Goal: Task Accomplishment & Management: Use online tool/utility

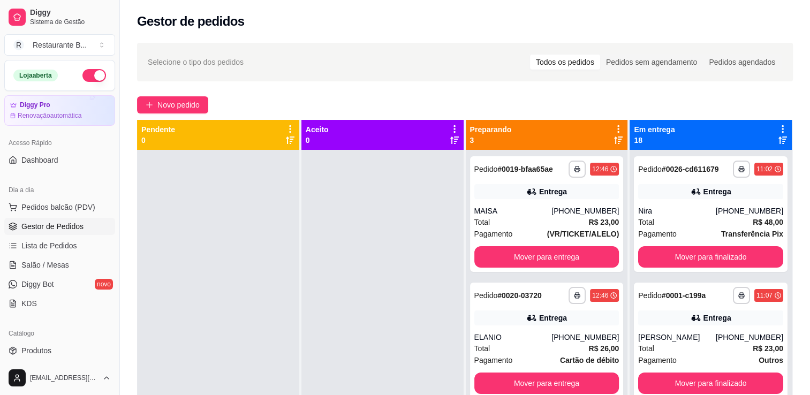
scroll to position [30, 0]
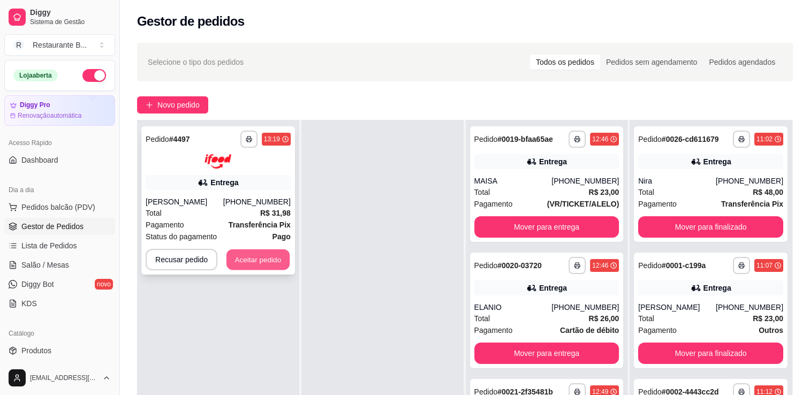
click at [260, 259] on button "Aceitar pedido" at bounding box center [257, 259] width 63 height 21
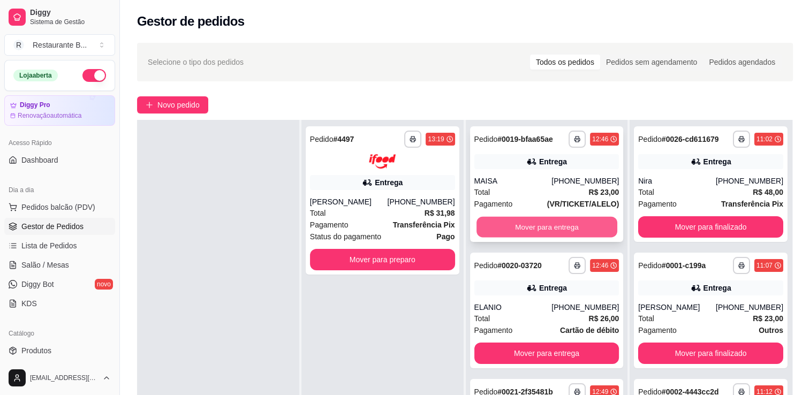
click at [515, 219] on button "Mover para entrega" at bounding box center [546, 227] width 141 height 21
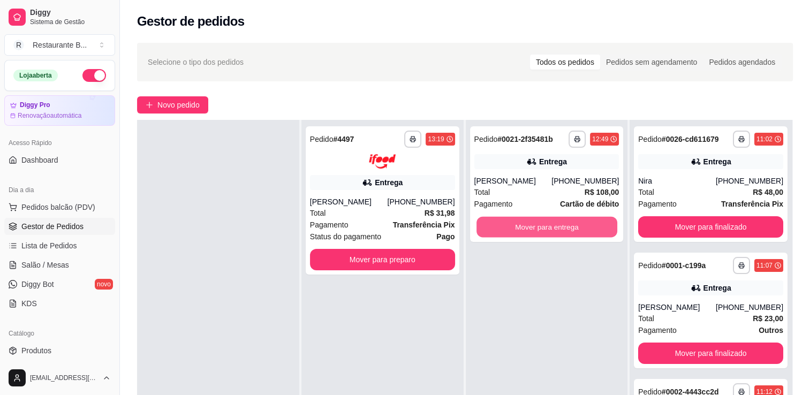
click at [515, 219] on button "Mover para entrega" at bounding box center [546, 227] width 141 height 21
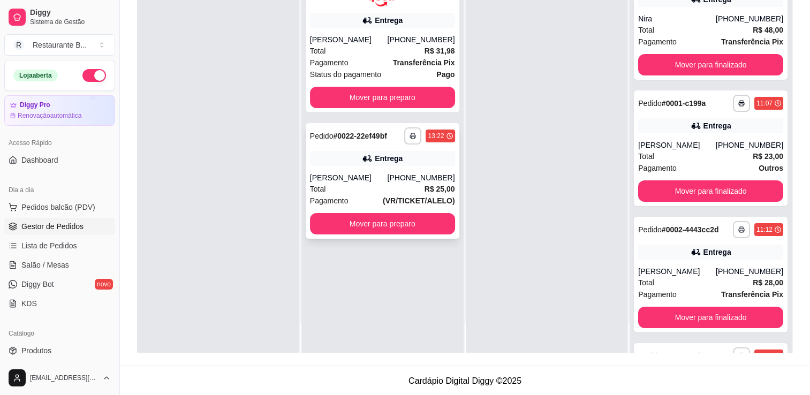
scroll to position [163, 0]
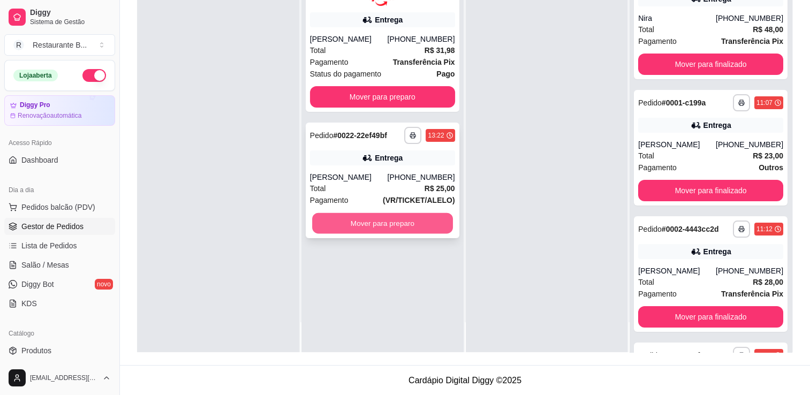
click at [356, 228] on button "Mover para preparo" at bounding box center [382, 222] width 141 height 21
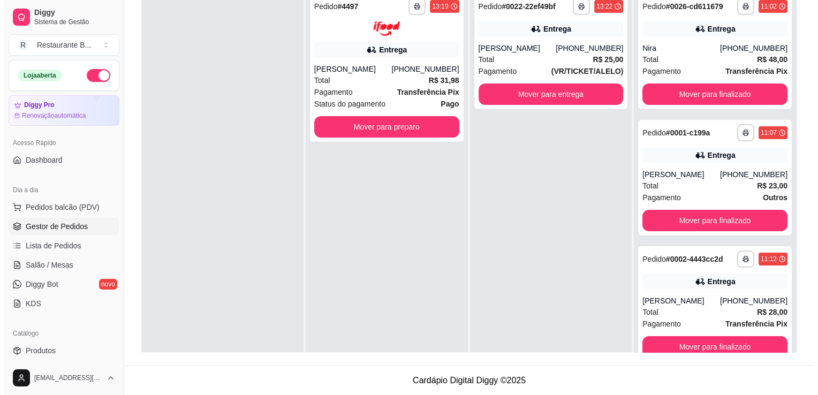
scroll to position [0, 0]
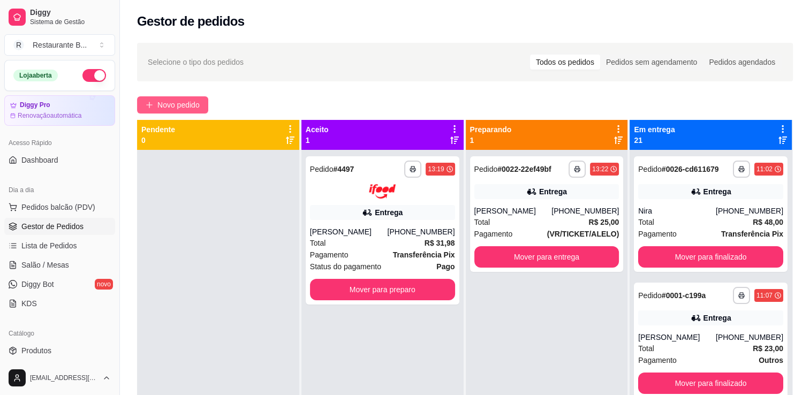
click at [183, 99] on span "Novo pedido" at bounding box center [178, 105] width 42 height 12
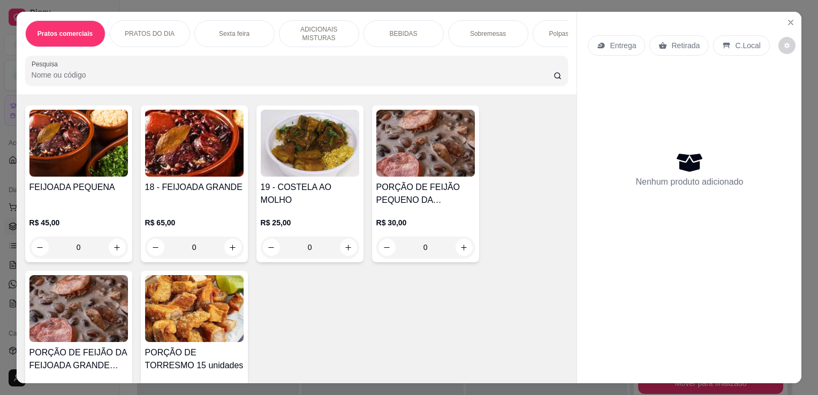
scroll to position [580, 0]
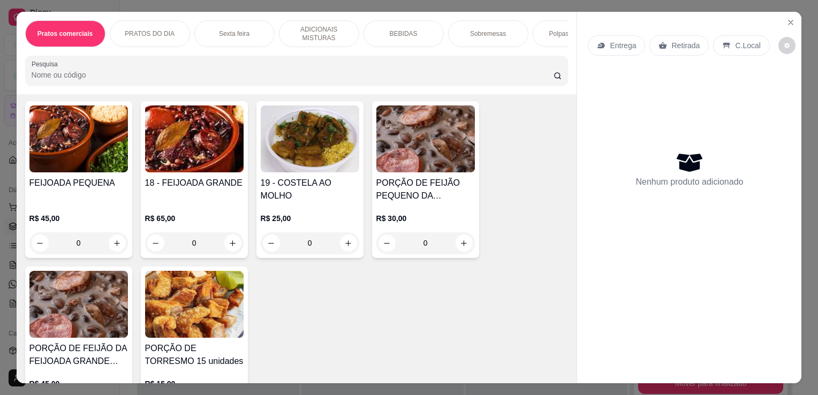
click at [345, 244] on div "0" at bounding box center [310, 242] width 98 height 21
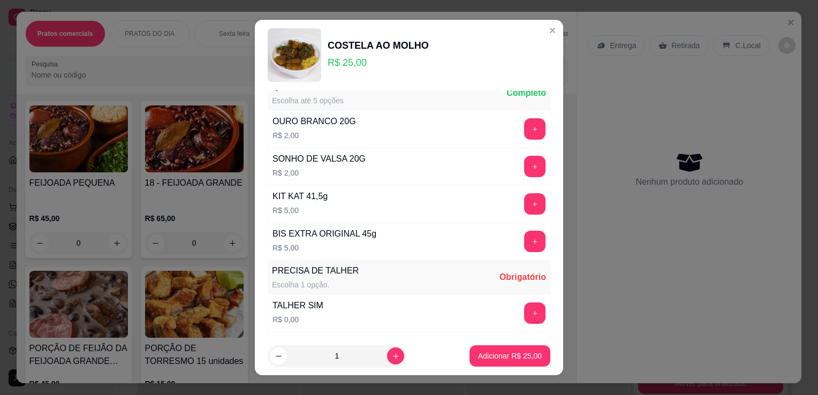
scroll to position [471, 0]
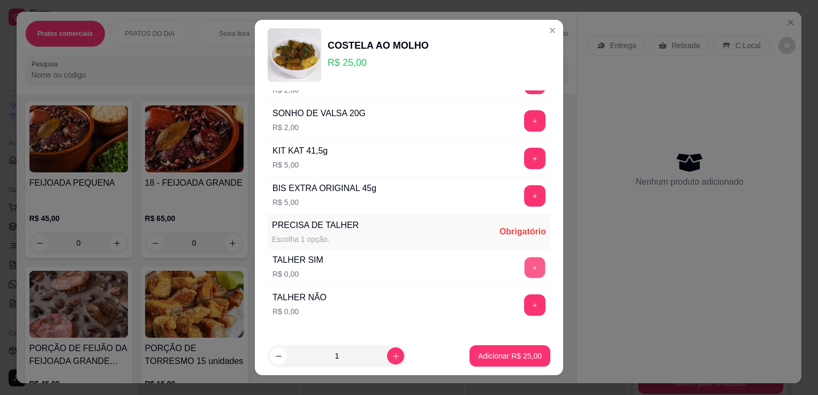
click at [524, 265] on button "+" at bounding box center [534, 267] width 21 height 21
click at [508, 356] on p "Adicionar R$ 25,00" at bounding box center [510, 355] width 62 height 10
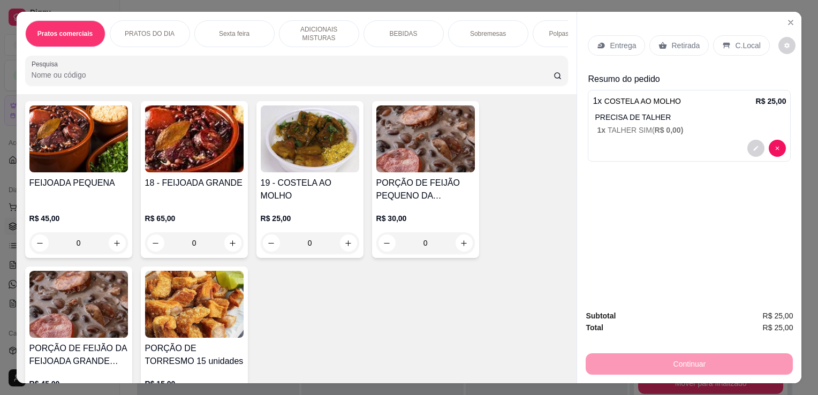
click at [628, 40] on p "Entrega" at bounding box center [622, 45] width 26 height 11
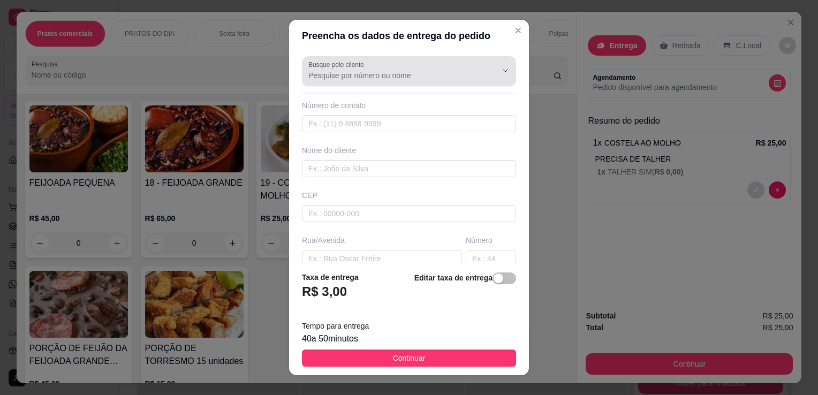
click at [362, 80] on input "Busque pelo cliente" at bounding box center [393, 75] width 171 height 11
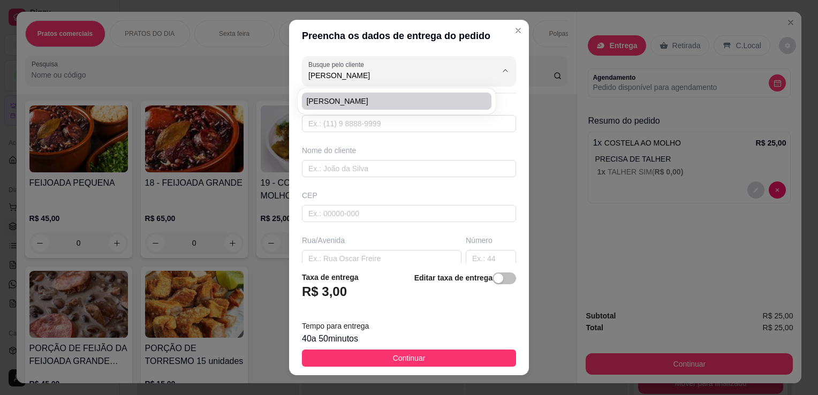
click at [364, 93] on li "[PERSON_NAME]" at bounding box center [396, 101] width 189 height 17
type input "[PERSON_NAME]"
type input "11967280832"
type input "[PERSON_NAME]"
type input "Salão CASA"
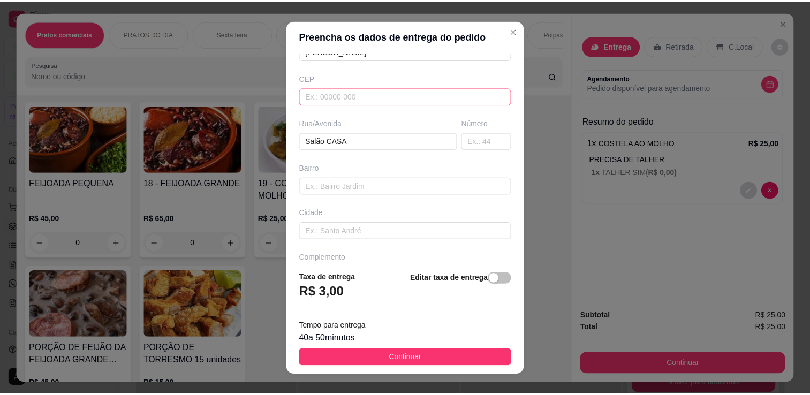
scroll to position [122, 0]
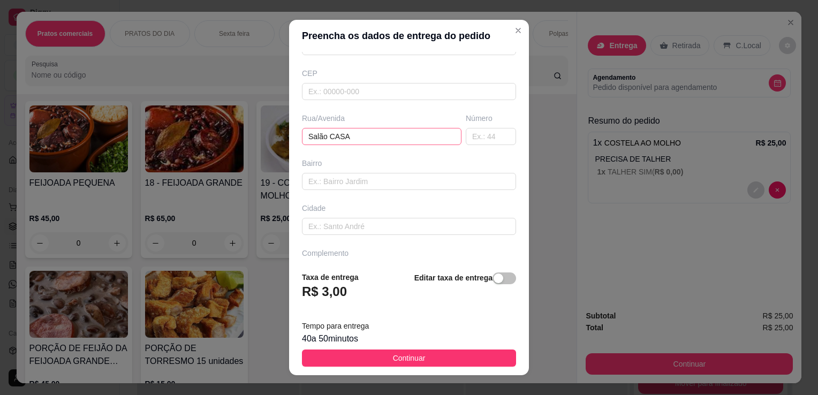
type input "[PERSON_NAME]"
click at [396, 142] on input "Salão CASA" at bounding box center [381, 136] width 159 height 17
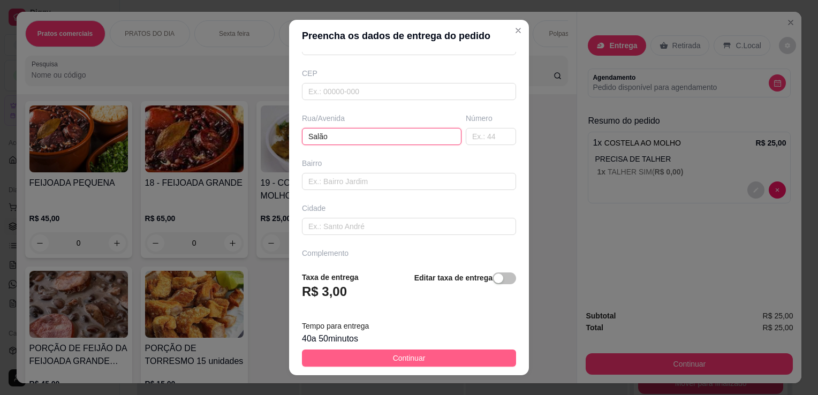
type input "Salão"
click at [441, 361] on button "Continuar" at bounding box center [409, 357] width 214 height 17
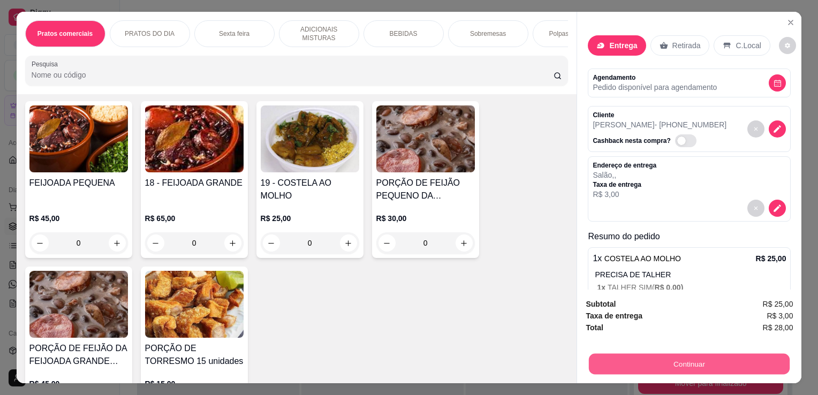
click at [637, 362] on button "Continuar" at bounding box center [689, 363] width 201 height 21
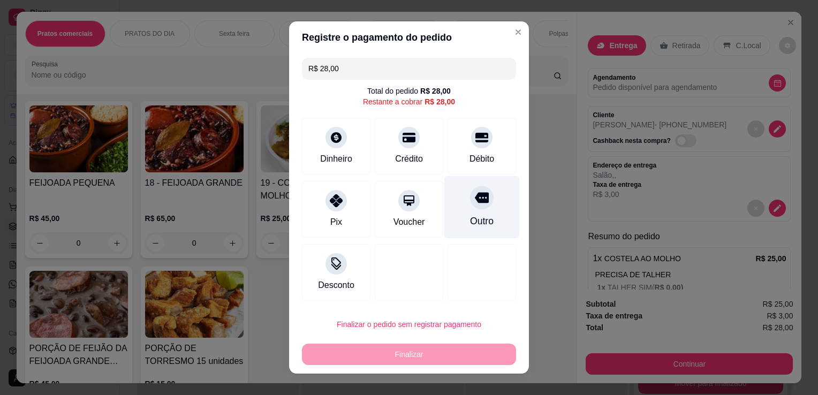
click at [464, 208] on div "Outro" at bounding box center [481, 207] width 75 height 63
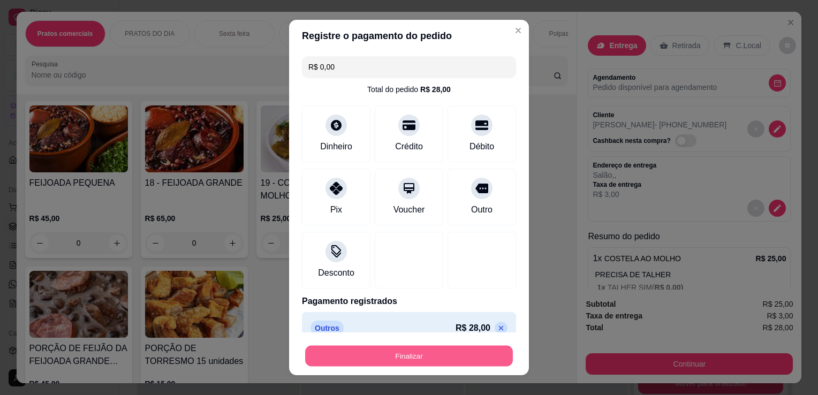
click at [458, 350] on button "Finalizar" at bounding box center [409, 356] width 208 height 21
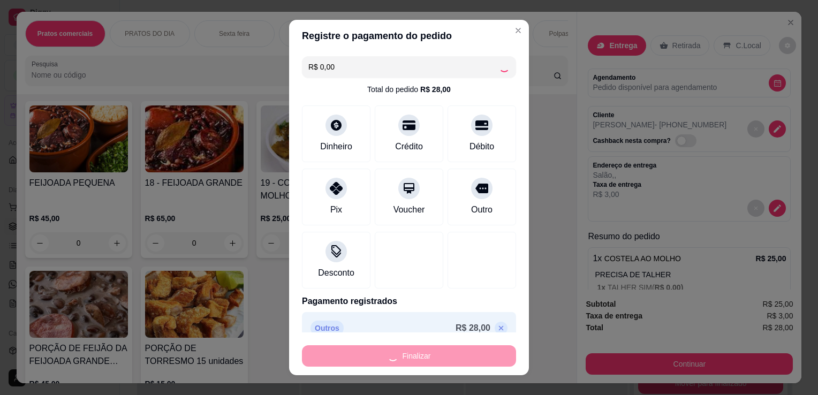
type input "-R$ 28,00"
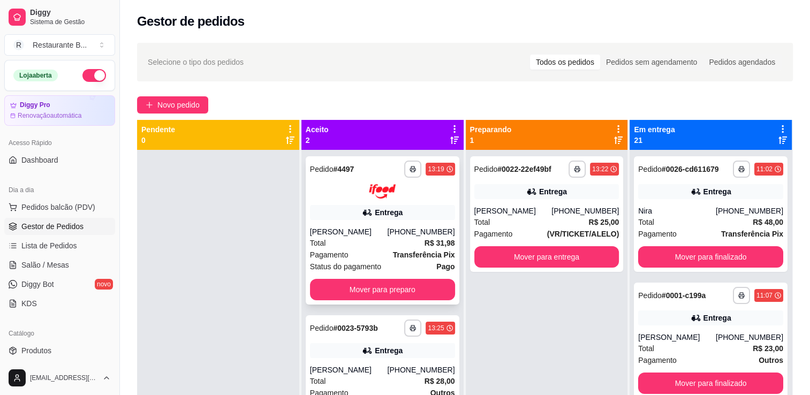
scroll to position [30, 0]
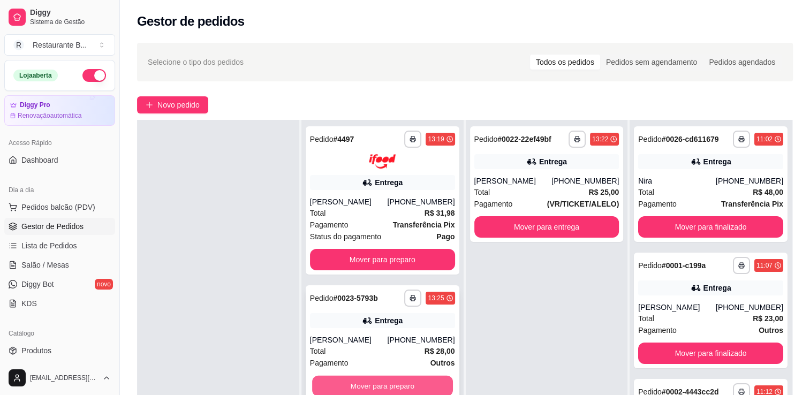
click at [370, 388] on button "Mover para preparo" at bounding box center [382, 385] width 141 height 21
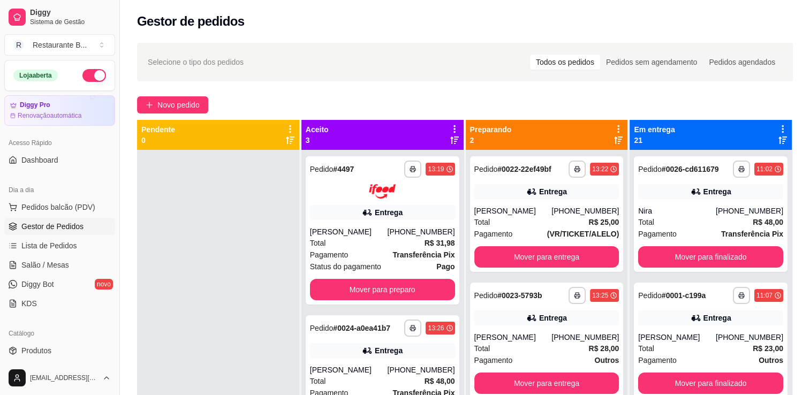
scroll to position [27, 0]
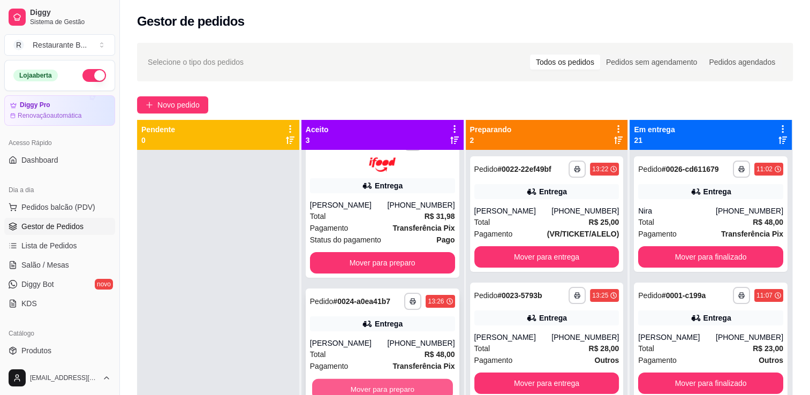
click at [375, 388] on button "Mover para preparo" at bounding box center [382, 388] width 141 height 21
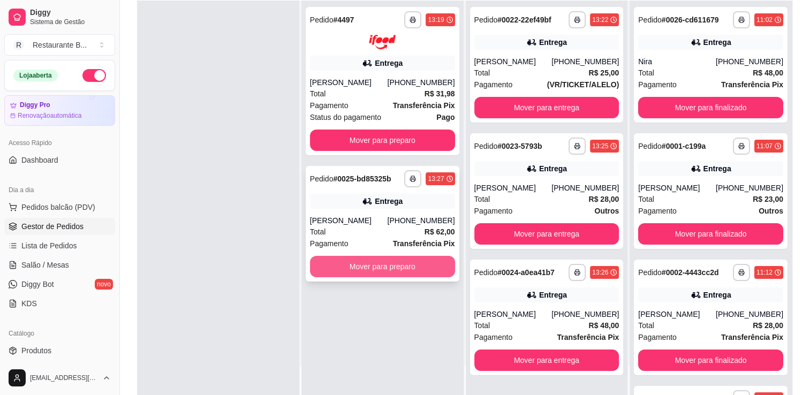
scroll to position [120, 0]
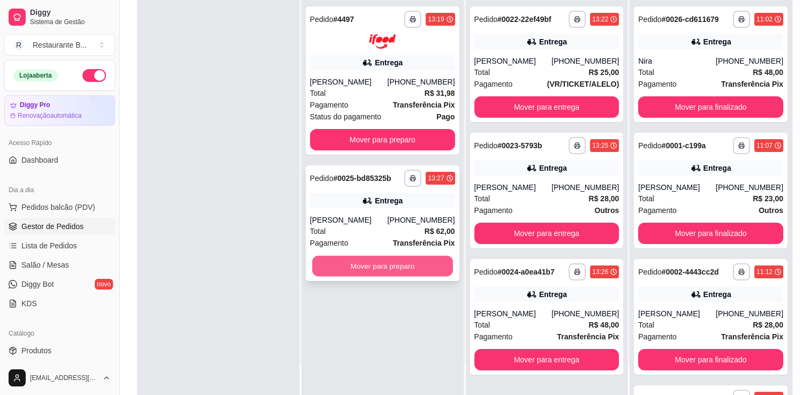
click at [422, 268] on button "Mover para preparo" at bounding box center [382, 265] width 141 height 21
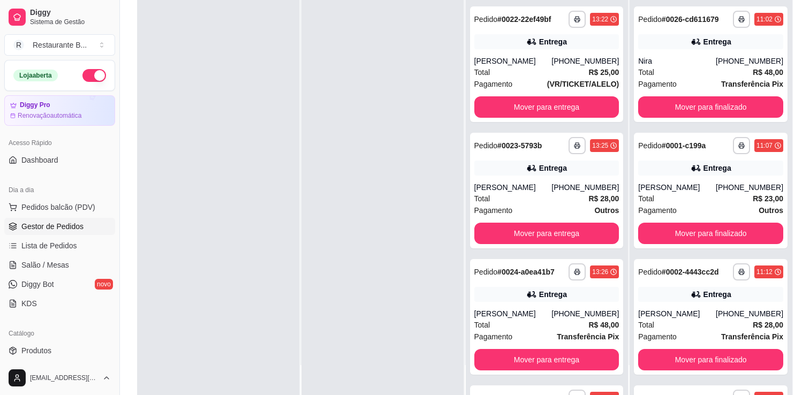
scroll to position [0, 0]
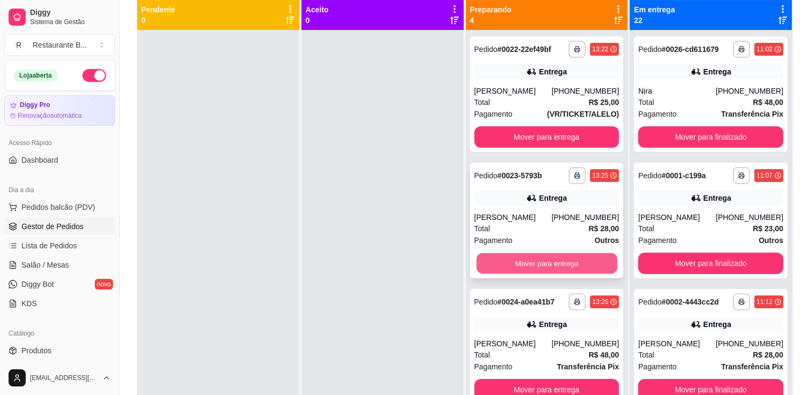
click at [499, 269] on button "Mover para entrega" at bounding box center [546, 263] width 141 height 21
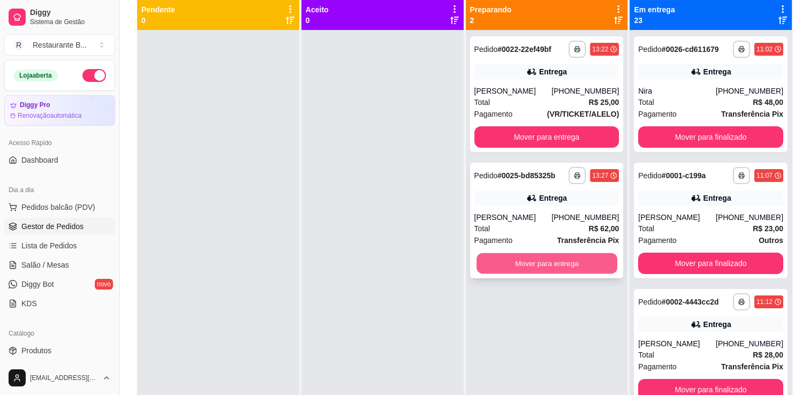
click at [504, 272] on button "Mover para entrega" at bounding box center [546, 263] width 141 height 21
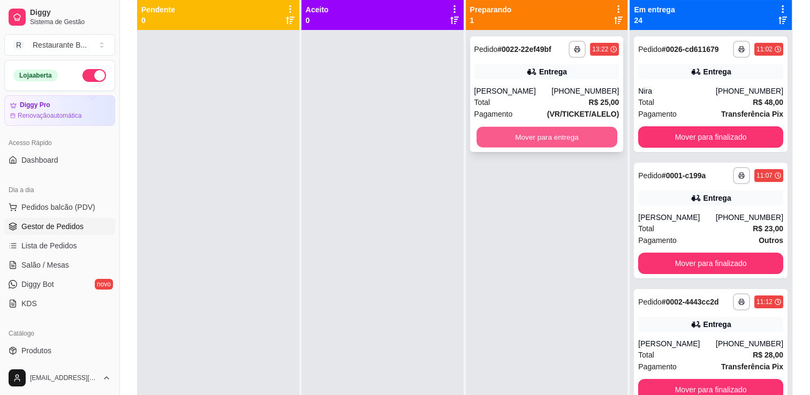
click at [566, 136] on button "Mover para entrega" at bounding box center [546, 137] width 141 height 21
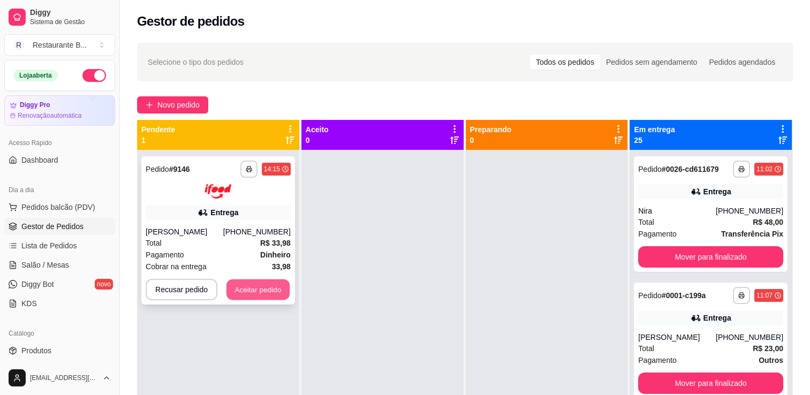
click at [263, 280] on button "Aceitar pedido" at bounding box center [257, 289] width 63 height 21
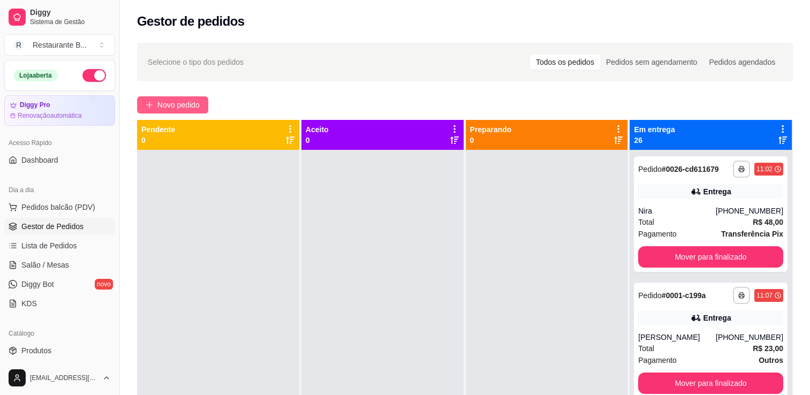
click at [171, 100] on span "Novo pedido" at bounding box center [178, 105] width 42 height 12
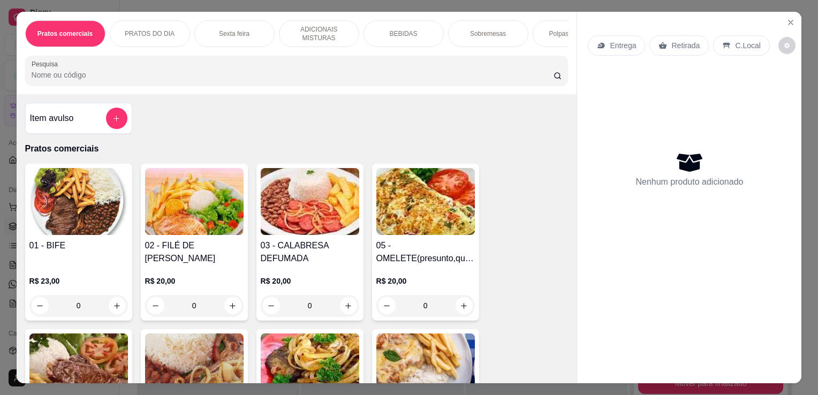
click at [455, 306] on div "0" at bounding box center [425, 305] width 98 height 21
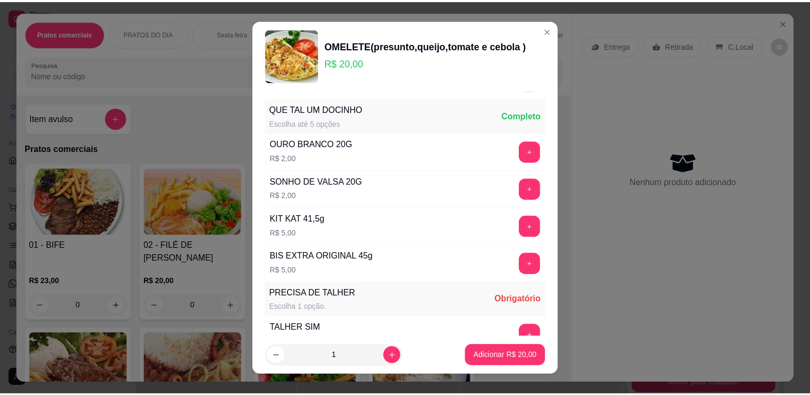
scroll to position [388, 0]
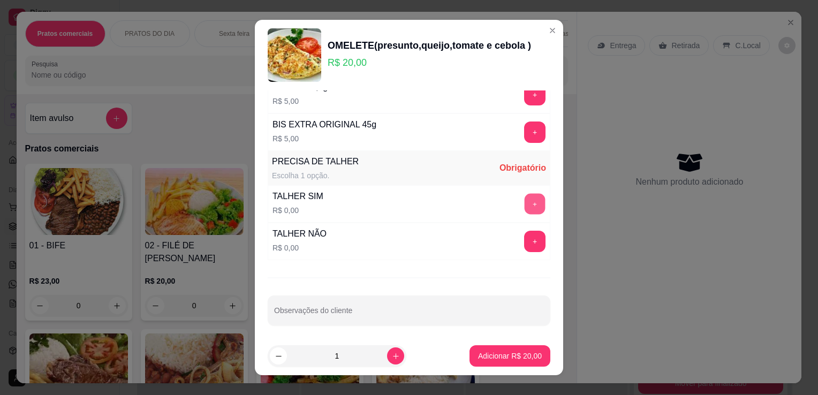
click at [524, 196] on button "+" at bounding box center [534, 204] width 21 height 21
click at [478, 362] on button "Adicionar R$ 20,00" at bounding box center [509, 356] width 79 height 21
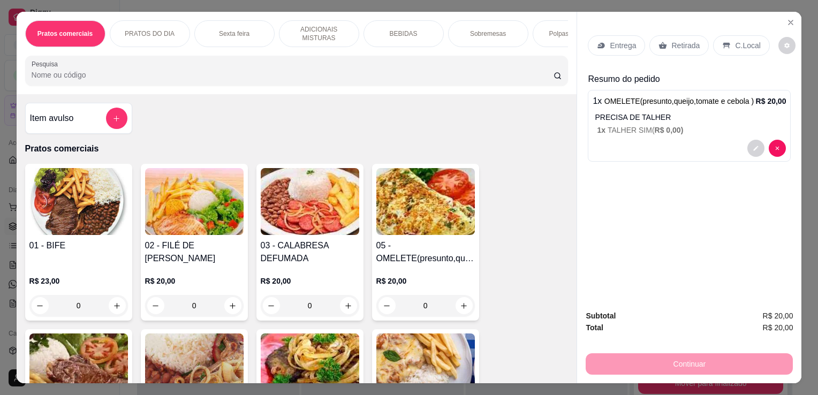
click at [626, 41] on p "Entrega" at bounding box center [622, 45] width 26 height 11
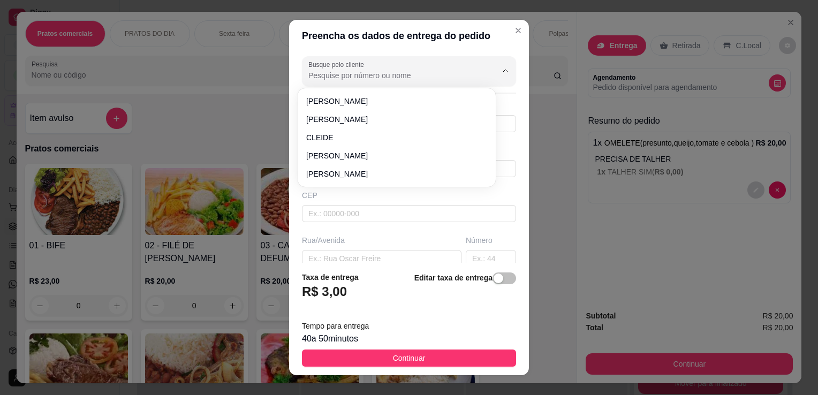
click at [454, 80] on input "Busque pelo cliente" at bounding box center [393, 75] width 171 height 11
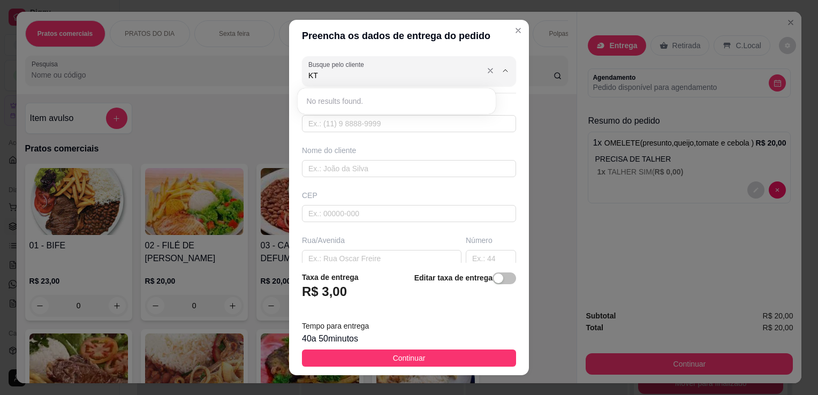
type input "K"
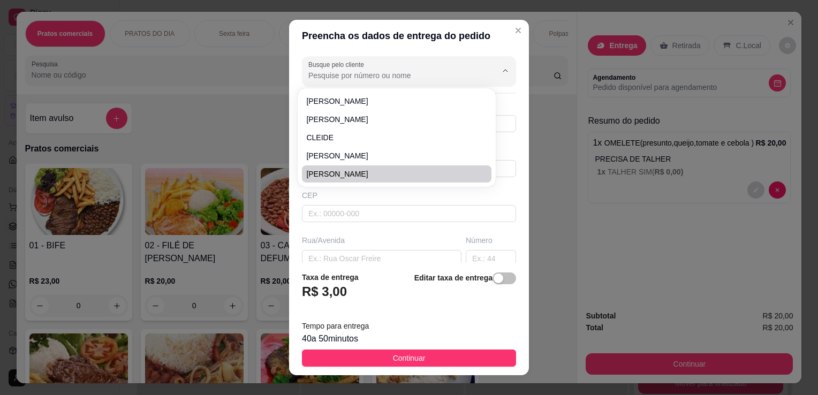
click at [330, 241] on div "Rua/Avenida" at bounding box center [381, 240] width 159 height 11
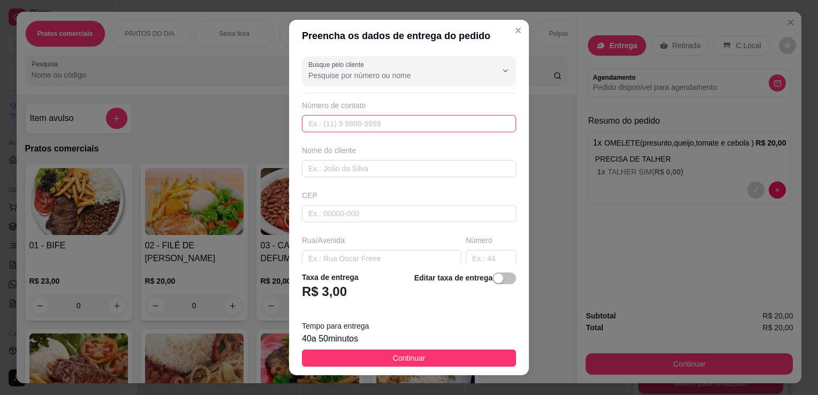
click at [331, 128] on input "text" at bounding box center [409, 123] width 214 height 17
type input "[PHONE_NUMBER]"
click at [332, 167] on input "text" at bounding box center [409, 168] width 214 height 17
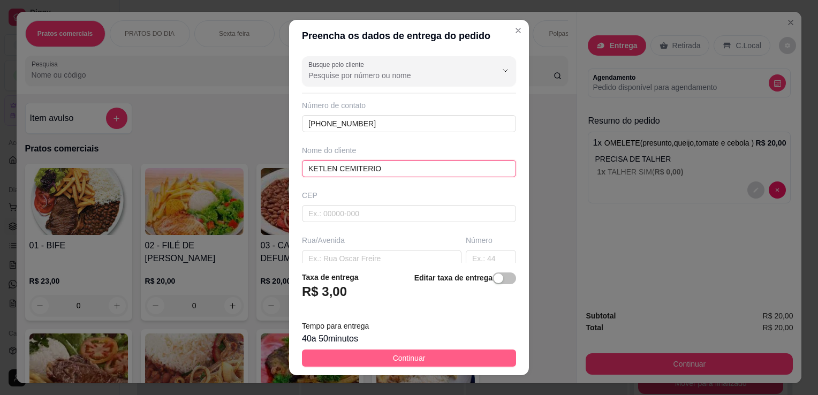
type input "KETLEN CEMITERIO"
click at [442, 360] on button "Continuar" at bounding box center [409, 357] width 214 height 17
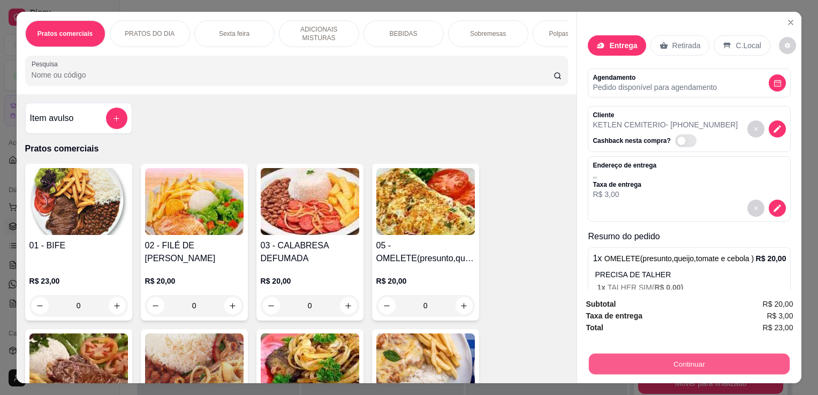
click at [625, 359] on button "Continuar" at bounding box center [689, 363] width 201 height 21
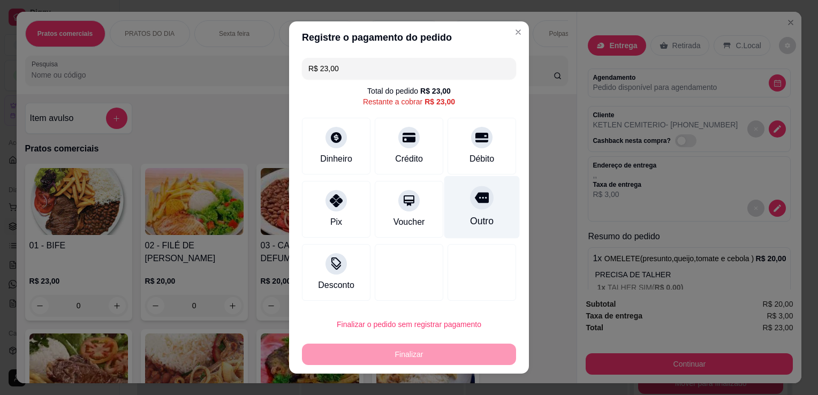
click at [463, 211] on div "Outro" at bounding box center [481, 207] width 75 height 63
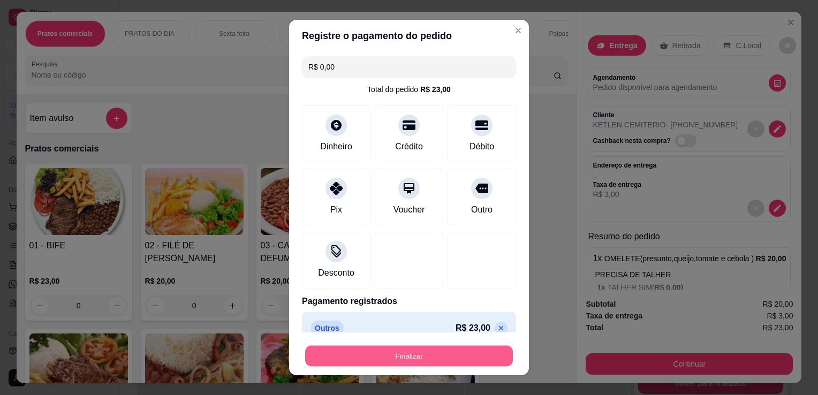
click at [466, 355] on button "Finalizar" at bounding box center [409, 356] width 208 height 21
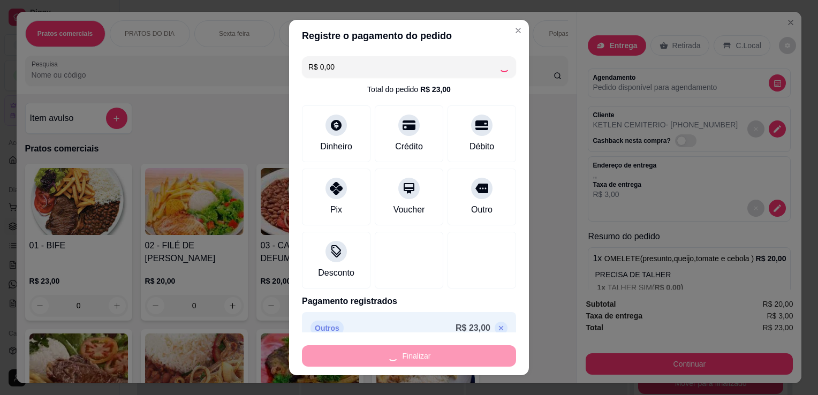
type input "-R$ 23,00"
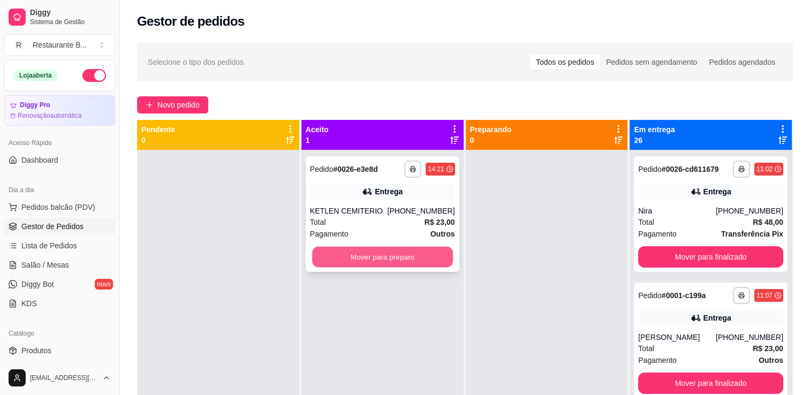
click at [413, 254] on button "Mover para preparo" at bounding box center [382, 257] width 141 height 21
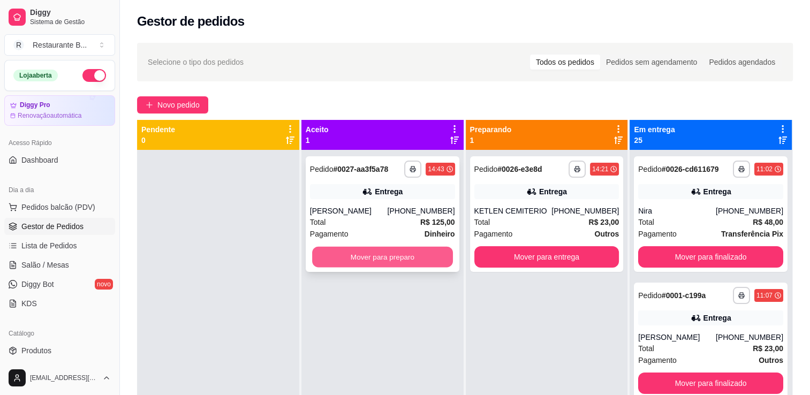
click at [347, 254] on button "Mover para preparo" at bounding box center [382, 257] width 141 height 21
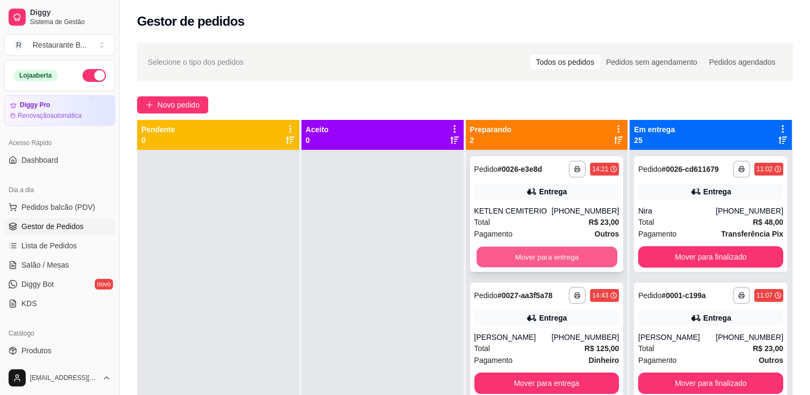
click at [580, 251] on button "Mover para entrega" at bounding box center [546, 257] width 141 height 21
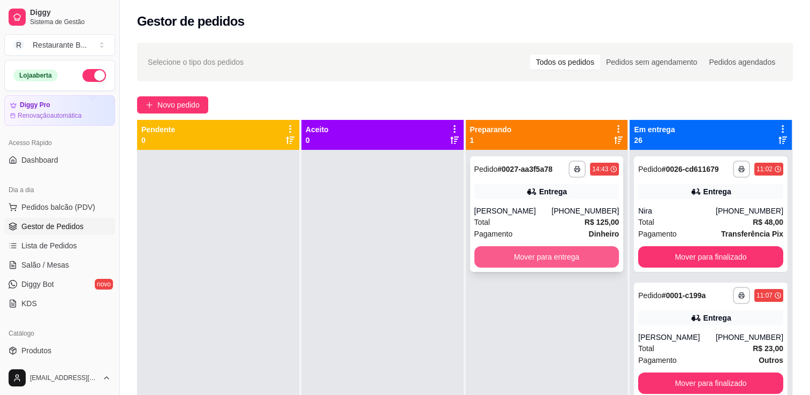
click at [586, 254] on button "Mover para entrega" at bounding box center [546, 256] width 145 height 21
